Goal: Information Seeking & Learning: Check status

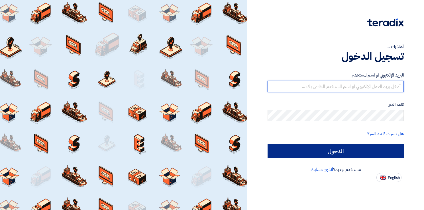
type input "[EMAIL_ADDRESS][DOMAIN_NAME]"
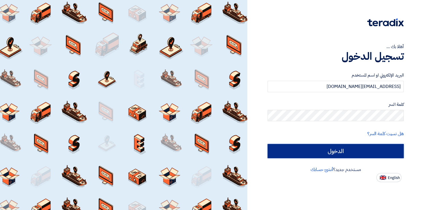
click at [359, 150] on input "الدخول" at bounding box center [336, 151] width 136 height 14
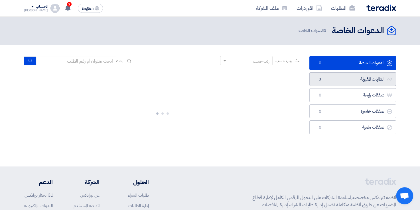
click at [350, 78] on link "الطلبات المقبولة الطلبات المقبولة 3" at bounding box center [352, 79] width 87 height 14
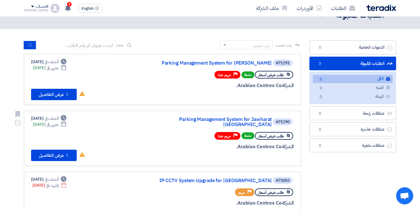
scroll to position [57, 0]
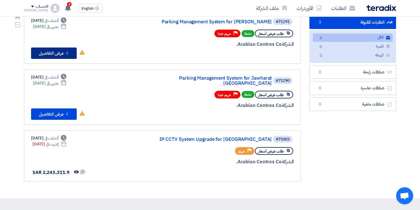
click at [69, 52] on icon "Check details" at bounding box center [66, 52] width 5 height 5
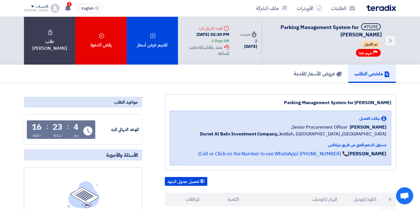
click at [203, 37] on div "[DATE] 02:30 PM 4 Days left" at bounding box center [205, 37] width 47 height 13
click at [338, 5] on link "الطلبات" at bounding box center [342, 7] width 33 height 13
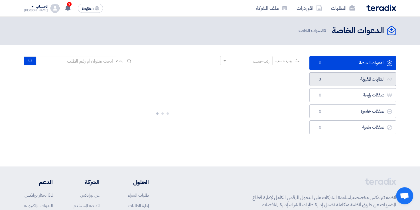
click at [352, 78] on link "الطلبات المقبولة الطلبات المقبولة 3" at bounding box center [352, 79] width 87 height 14
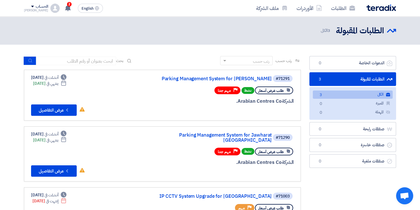
click at [349, 96] on link "الكل الكل 3" at bounding box center [353, 95] width 80 height 8
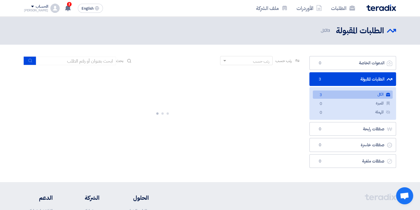
click at [349, 96] on link "الكل الكل 3" at bounding box center [353, 95] width 80 height 8
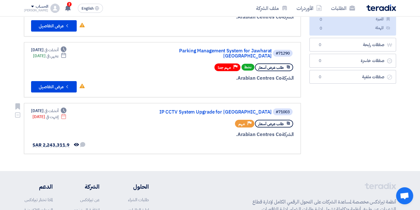
scroll to position [86, 0]
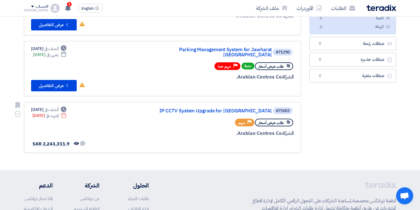
click at [166, 118] on div "طلب عرض أسعار Priority مهم" at bounding box center [224, 123] width 137 height 10
click at [257, 109] on link "IP CCTV System Upgrade for [GEOGRAPHIC_DATA]" at bounding box center [215, 111] width 114 height 5
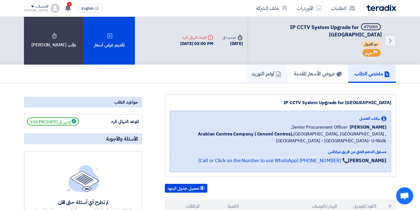
click at [260, 70] on h5 "أوامر التوريد" at bounding box center [266, 73] width 30 height 7
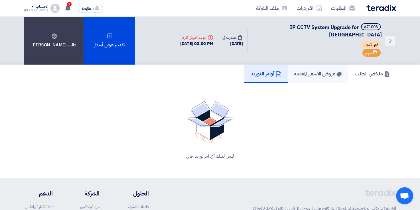
click at [315, 70] on h5 "عروض الأسعار المقدمة" at bounding box center [318, 73] width 48 height 7
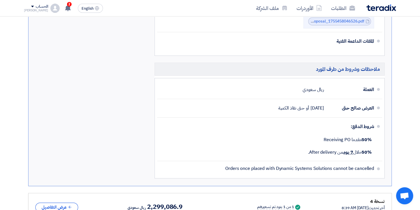
scroll to position [399, 0]
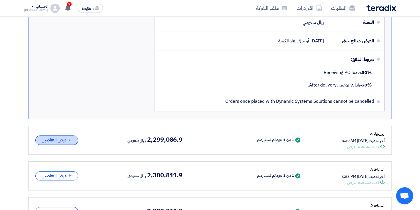
click at [67, 136] on button "عرض التفاصيل" at bounding box center [56, 140] width 43 height 9
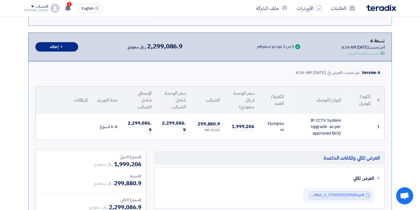
scroll to position [485, 0]
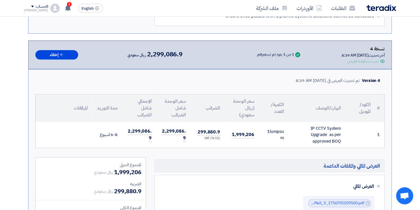
click at [107, 125] on td "6-8 اسبوع" at bounding box center [107, 135] width 30 height 26
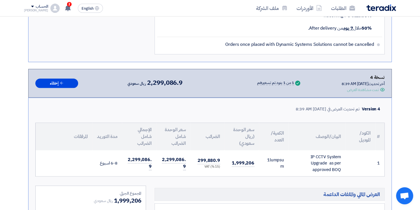
scroll to position [399, 0]
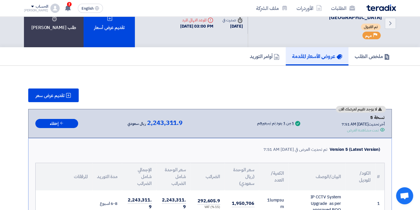
scroll to position [0, 0]
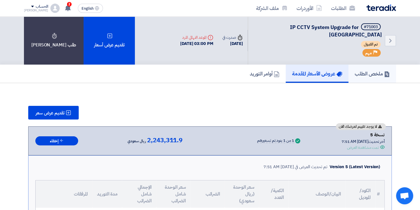
click at [369, 70] on h5 "ملخص الطلب" at bounding box center [372, 73] width 35 height 7
